Goal: Find specific page/section: Find specific page/section

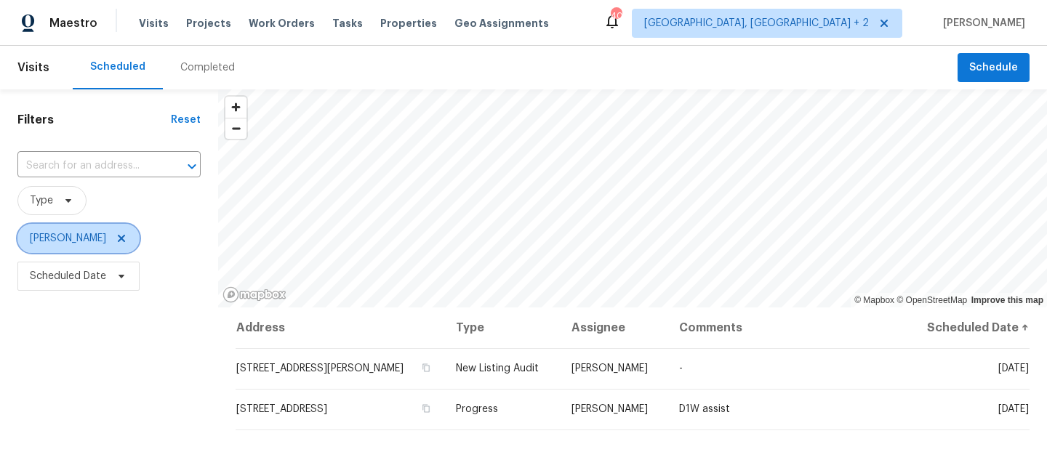
click at [118, 237] on icon at bounding box center [121, 238] width 7 height 7
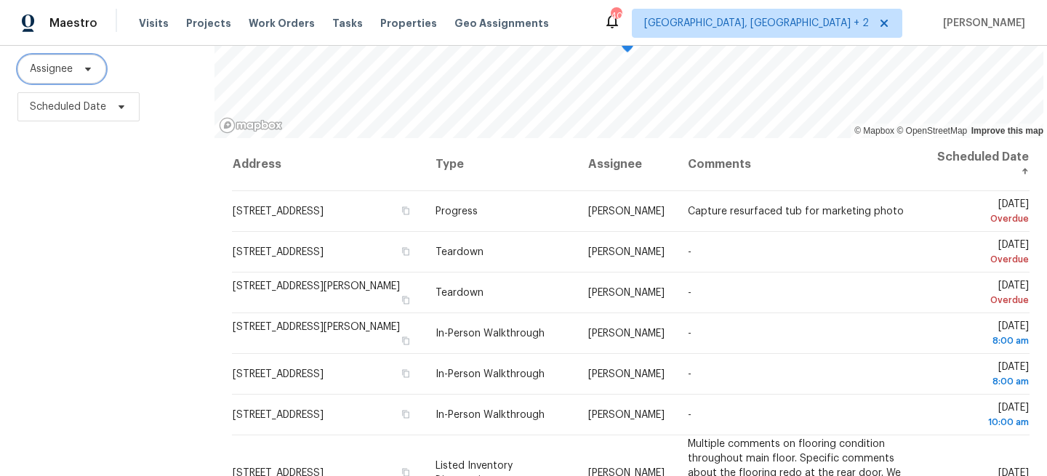
scroll to position [171, 0]
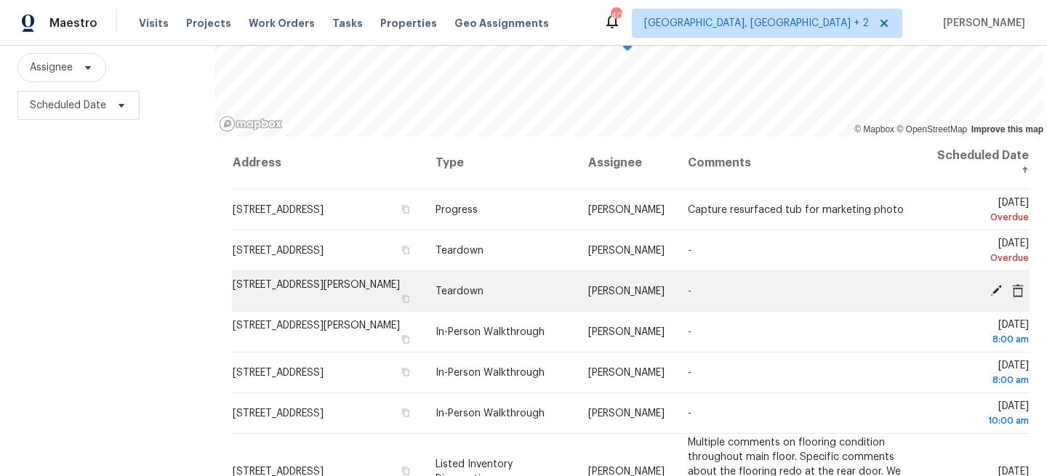
click at [996, 288] on icon at bounding box center [997, 290] width 12 height 12
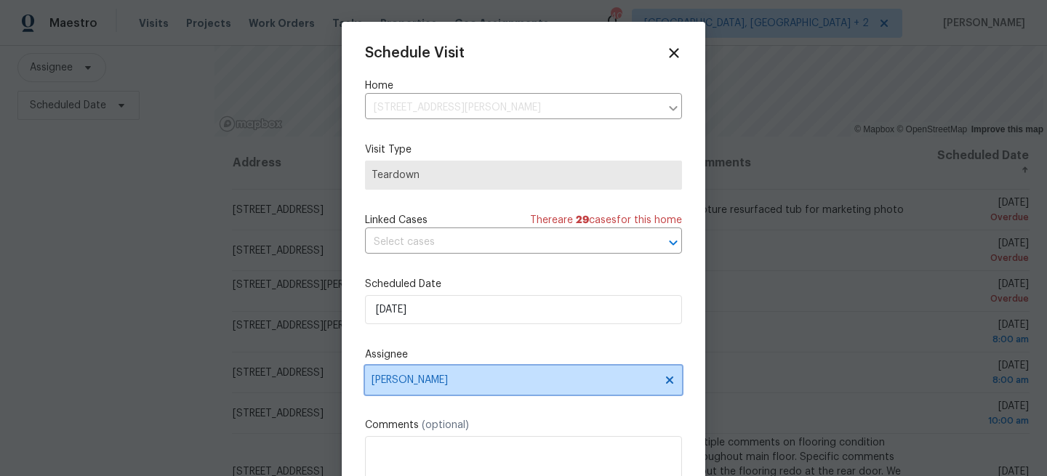
click at [404, 386] on span "[PERSON_NAME]" at bounding box center [514, 381] width 285 height 12
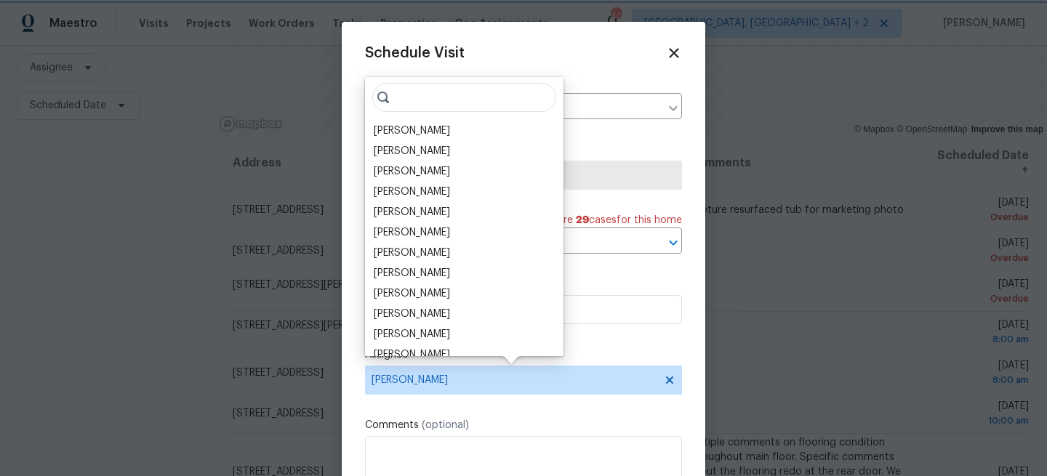
click at [224, 229] on div at bounding box center [523, 238] width 1047 height 476
